Goal: Check status: Check status

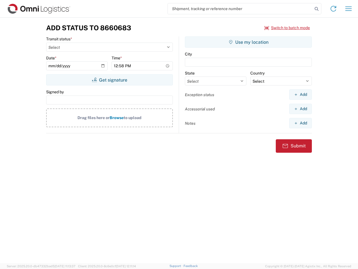
click at [240, 9] on input "search" at bounding box center [240, 8] width 145 height 11
click at [317, 9] on icon at bounding box center [317, 9] width 8 height 8
click at [333, 9] on icon at bounding box center [333, 8] width 9 height 9
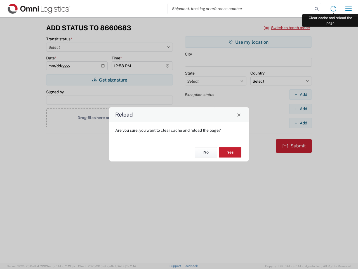
click at [349, 9] on div "Reload Are you sure, you want to clear cache and reload the page? No Yes" at bounding box center [179, 134] width 358 height 269
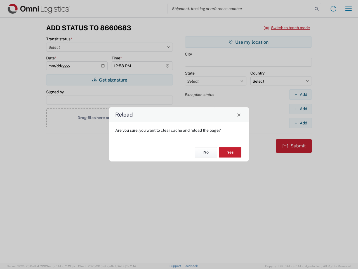
click at [287, 28] on div "Reload Are you sure, you want to clear cache and reload the page? No Yes" at bounding box center [179, 134] width 358 height 269
click at [109, 80] on div "Reload Are you sure, you want to clear cache and reload the page? No Yes" at bounding box center [179, 134] width 358 height 269
click at [248, 42] on div "Reload Are you sure, you want to clear cache and reload the page? No Yes" at bounding box center [179, 134] width 358 height 269
click at [300, 94] on div "Reload Are you sure, you want to clear cache and reload the page? No Yes" at bounding box center [179, 134] width 358 height 269
click at [300, 109] on div "Reload Are you sure, you want to clear cache and reload the page? No Yes" at bounding box center [179, 134] width 358 height 269
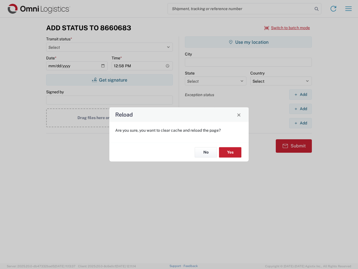
click at [300, 123] on div "Reload Are you sure, you want to clear cache and reload the page? No Yes" at bounding box center [179, 134] width 358 height 269
